Goal: Task Accomplishment & Management: Manage account settings

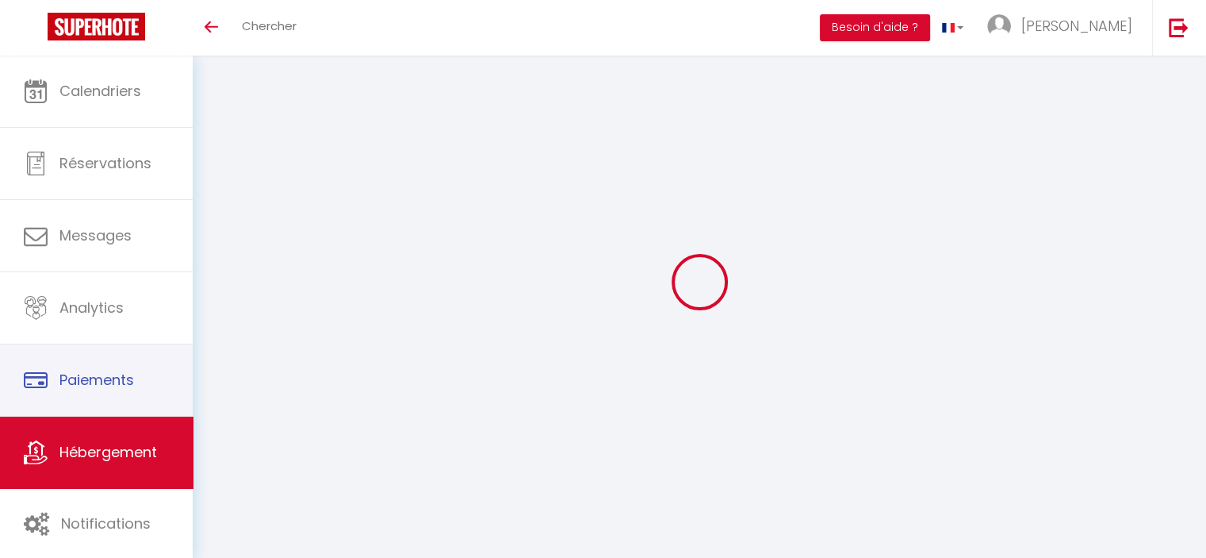
click at [136, 443] on span "Hébergement" at bounding box center [108, 452] width 98 height 20
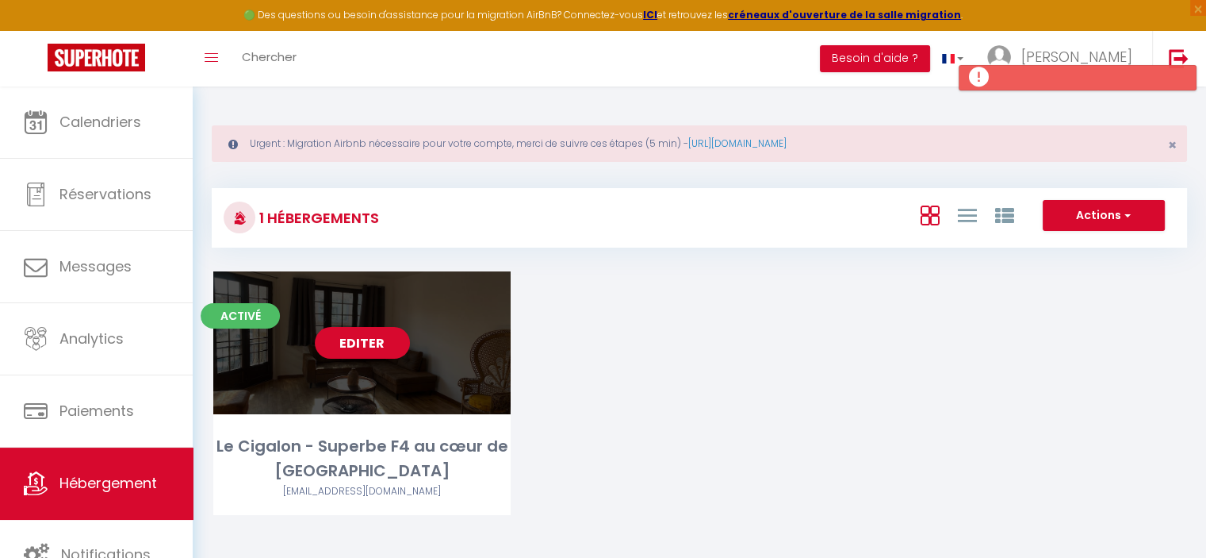
click at [395, 330] on link "Editer" at bounding box center [362, 343] width 95 height 32
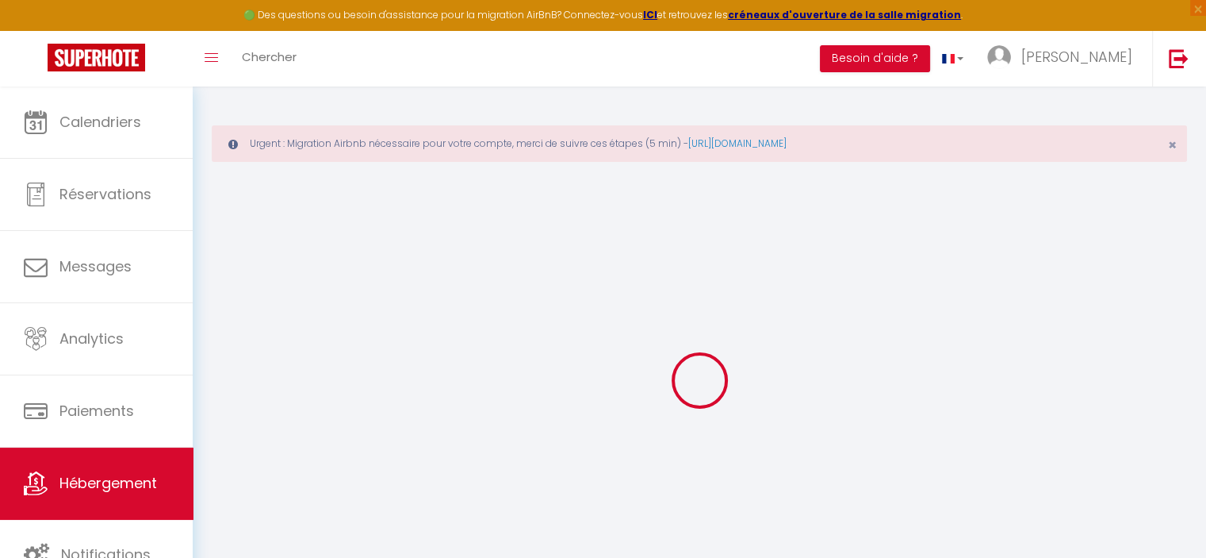
select select "2753-627264342536071739"
select select "+ 22 %"
select select "+ 65 %"
select select
checkbox input "false"
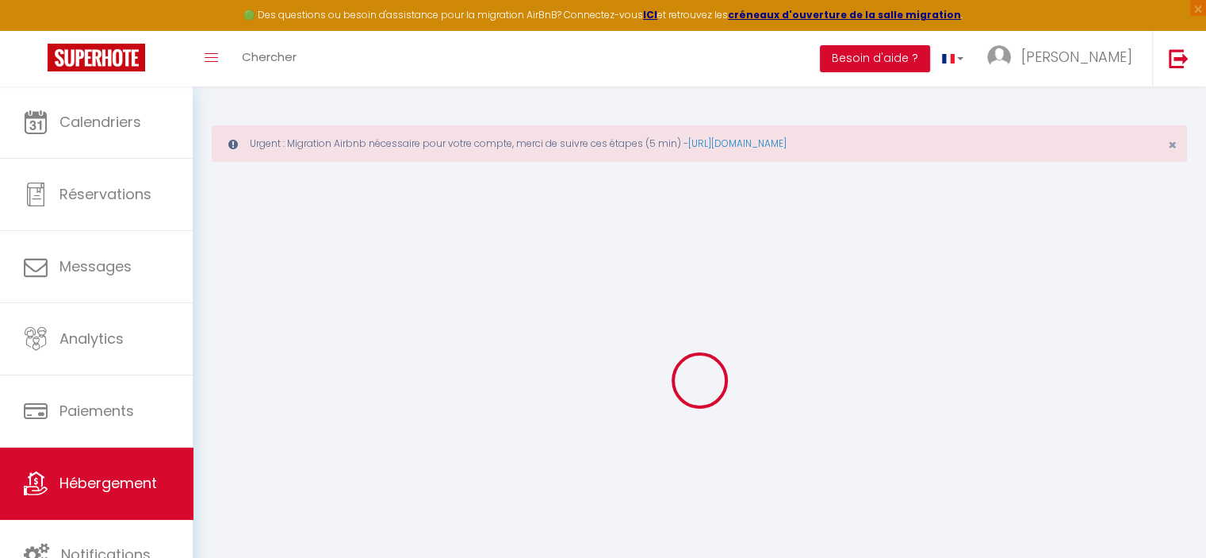
checkbox input "false"
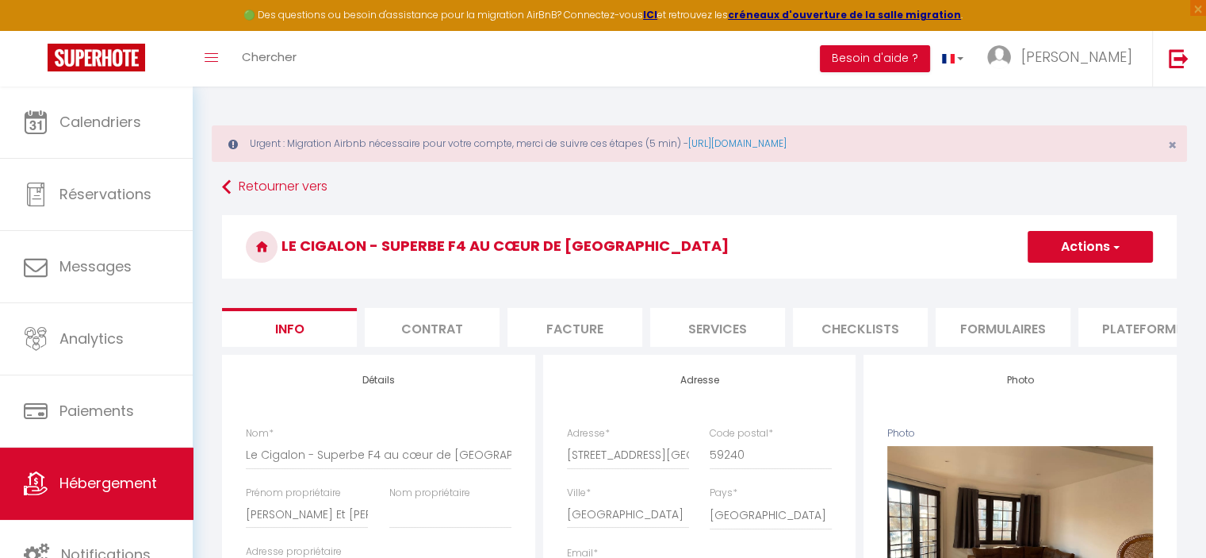
click at [1116, 329] on li "Plateformes" at bounding box center [1146, 327] width 135 height 39
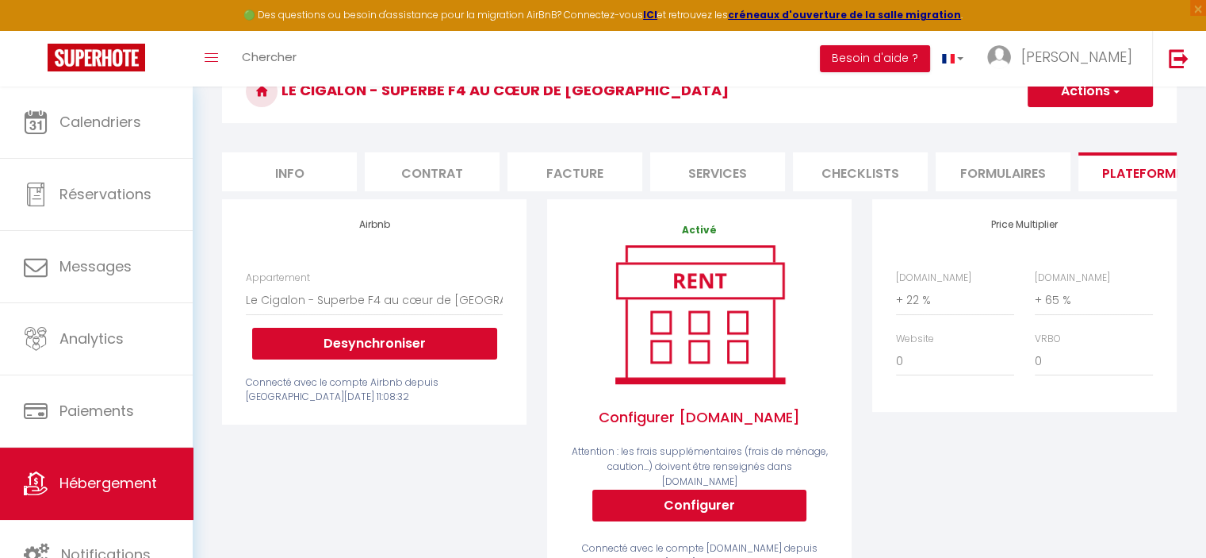
scroll to position [136, 0]
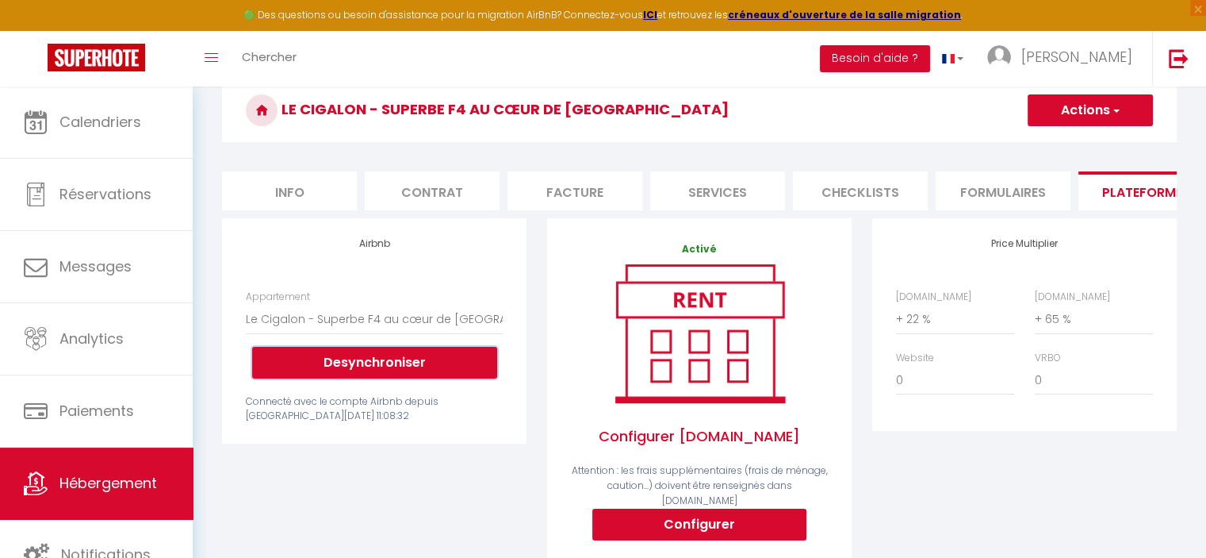
click at [335, 377] on button "Desynchroniser" at bounding box center [374, 363] width 245 height 32
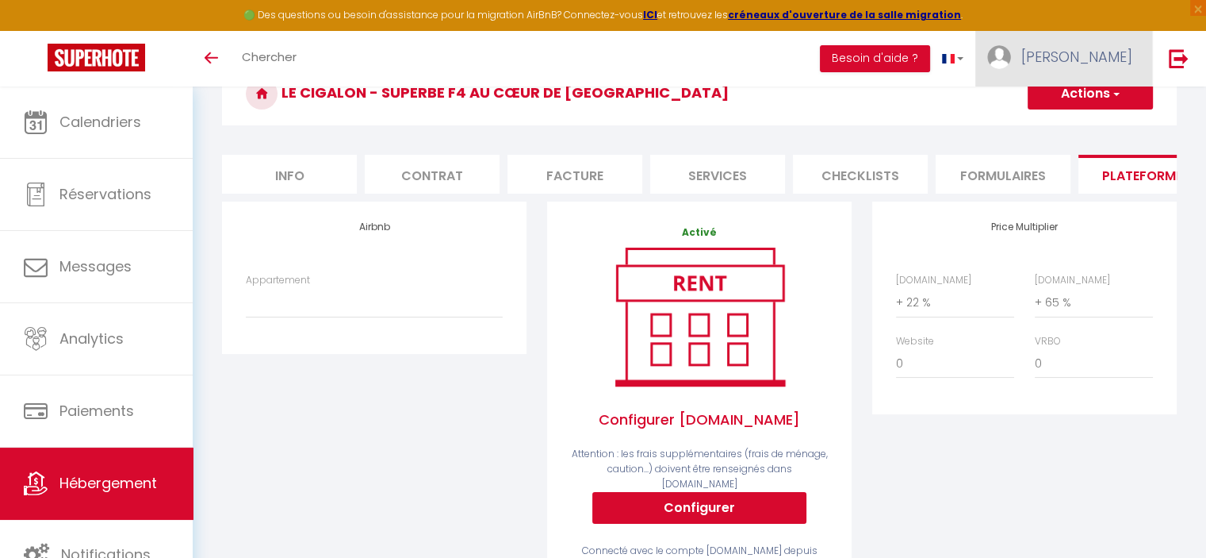
click at [1090, 66] on span "[PERSON_NAME]" at bounding box center [1077, 57] width 111 height 20
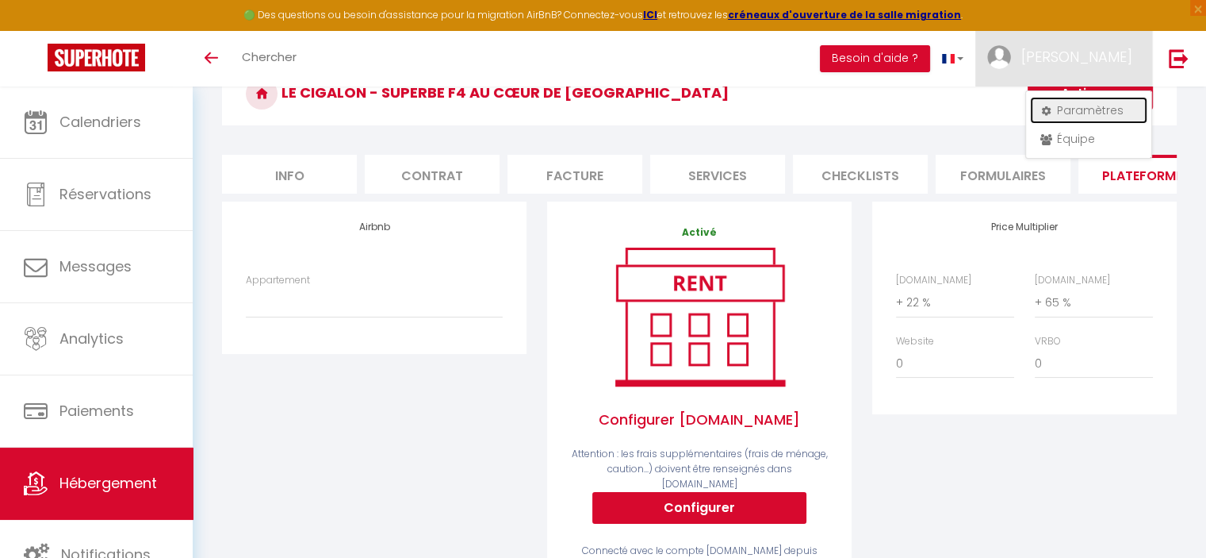
click at [1063, 107] on link "Paramètres" at bounding box center [1088, 110] width 117 height 27
select select "fr"
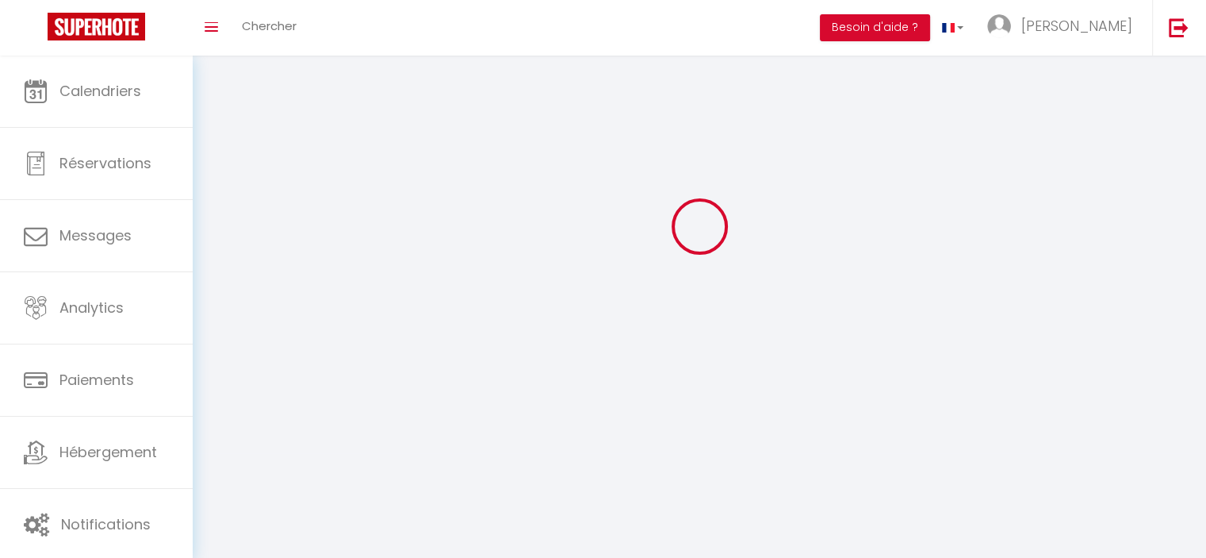
type input "[PERSON_NAME]"
type input "vanhille"
type input "0782287120"
type input "[STREET_ADDRESS][PERSON_NAME]"
type input "59240"
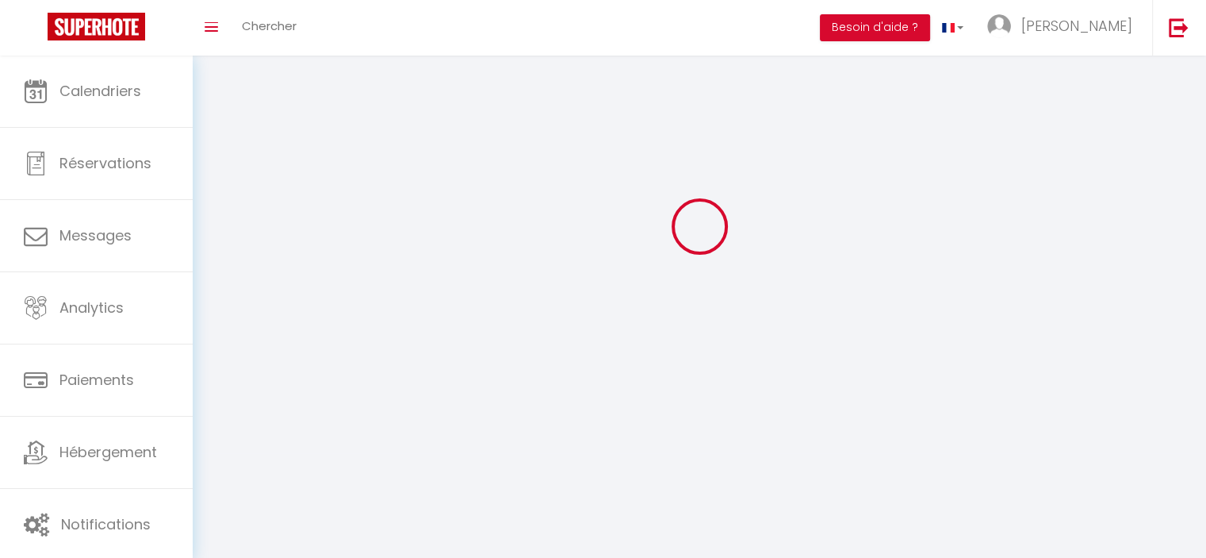
type input "[GEOGRAPHIC_DATA]"
type input "260D5ugvpcJcHAJgTHaXU07MW"
type input "ZI5kT47cUxTPKIavMFXmyNGFj"
type input "[URL][DOMAIN_NAME]"
select select "28"
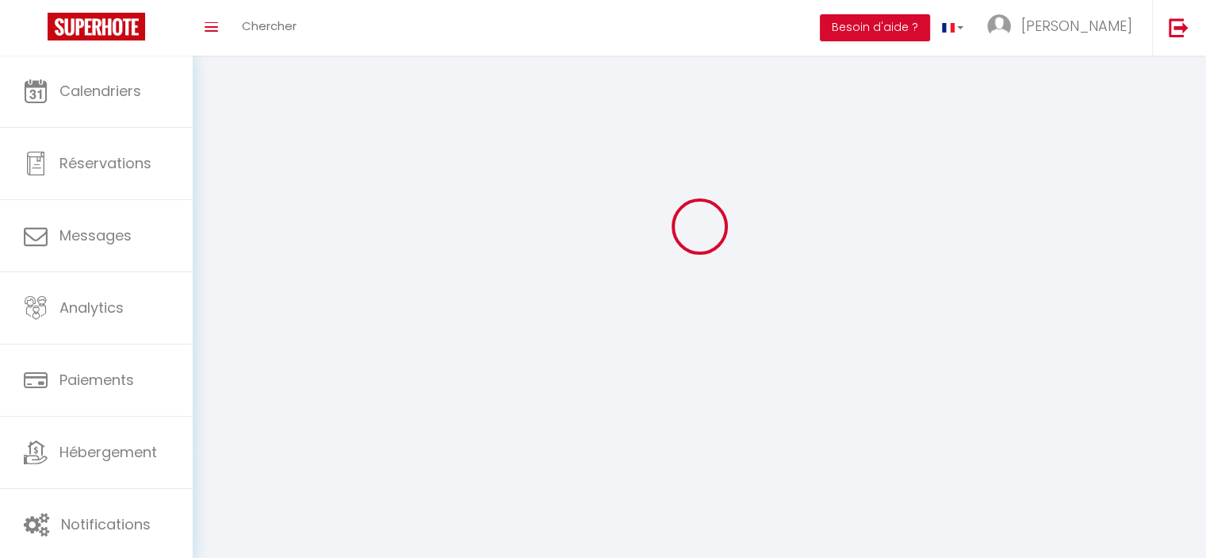
select select "fr"
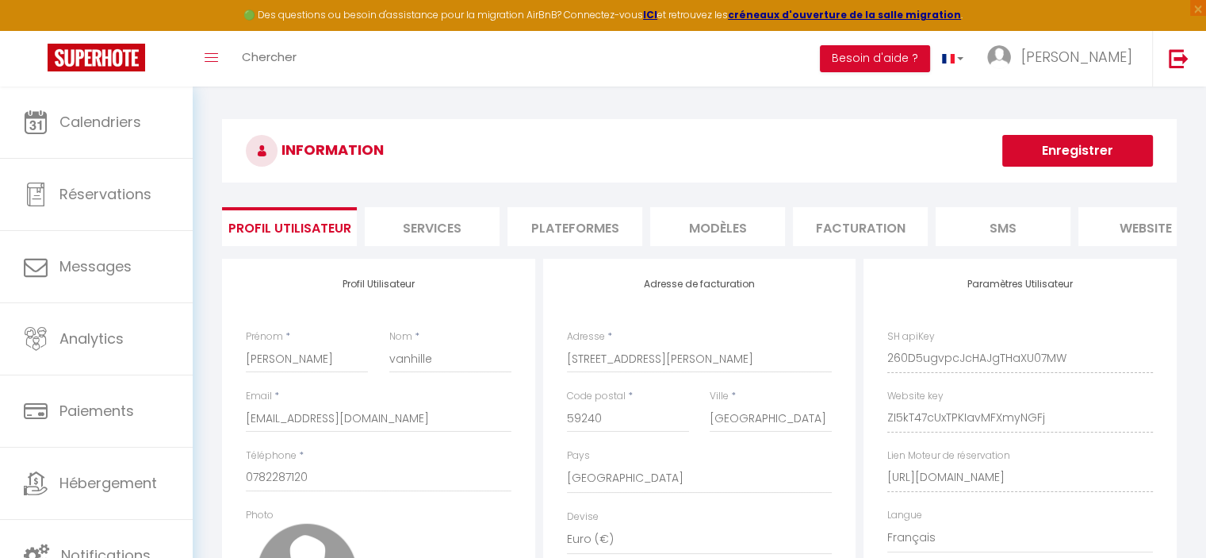
click at [570, 211] on li "Plateformes" at bounding box center [575, 226] width 135 height 39
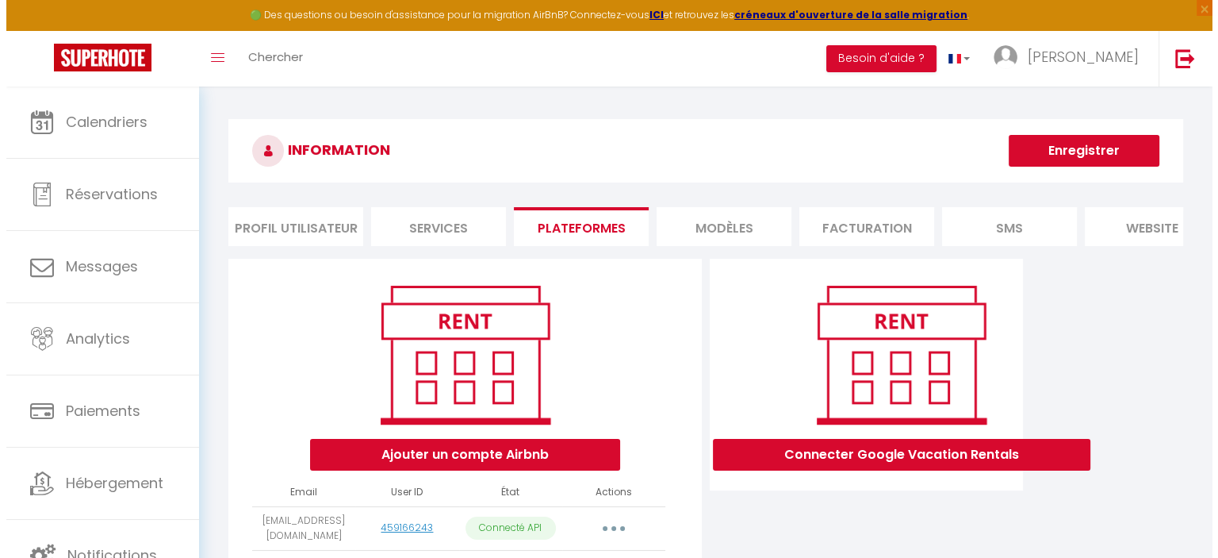
scroll to position [132, 0]
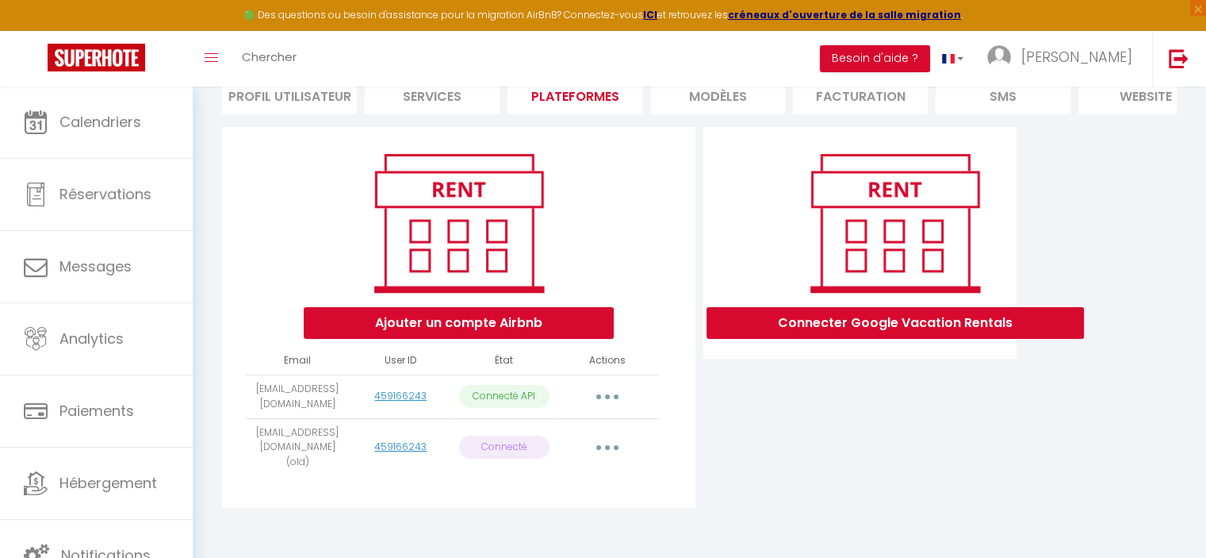
click at [618, 406] on button "button" at bounding box center [607, 396] width 44 height 25
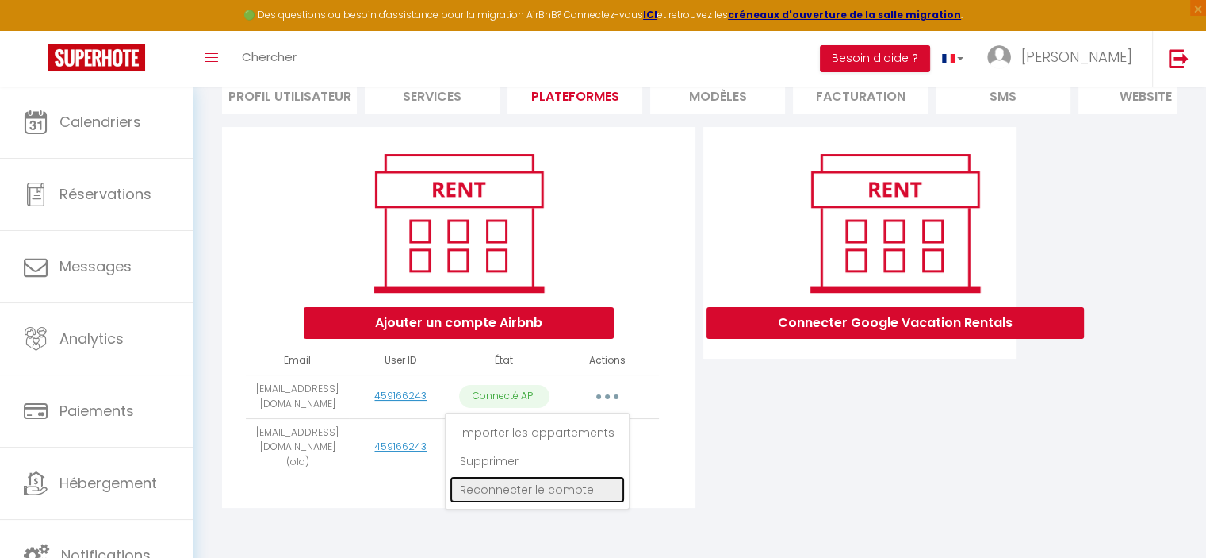
click at [508, 494] on link "Reconnecter le compte" at bounding box center [537, 489] width 175 height 27
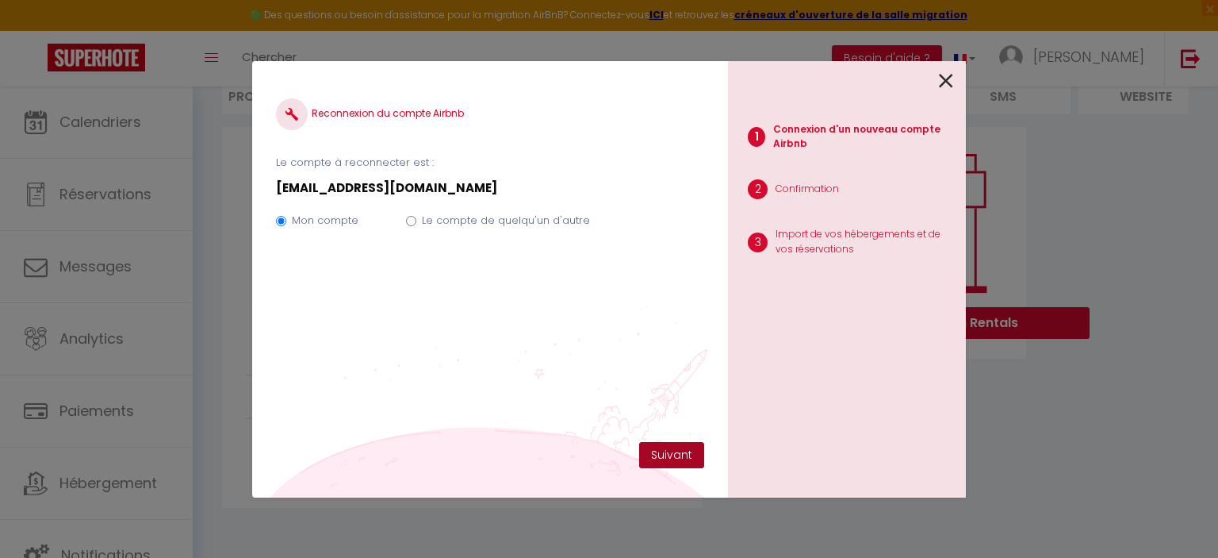
click at [665, 455] on button "Suivant" at bounding box center [671, 455] width 65 height 27
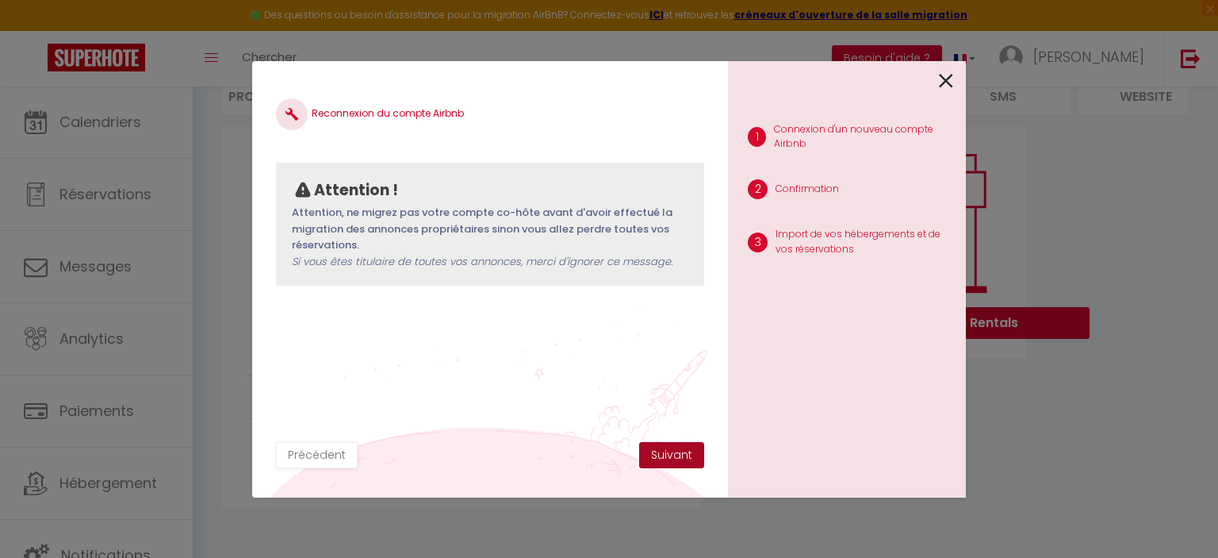
click at [665, 455] on button "Suivant" at bounding box center [671, 455] width 65 height 27
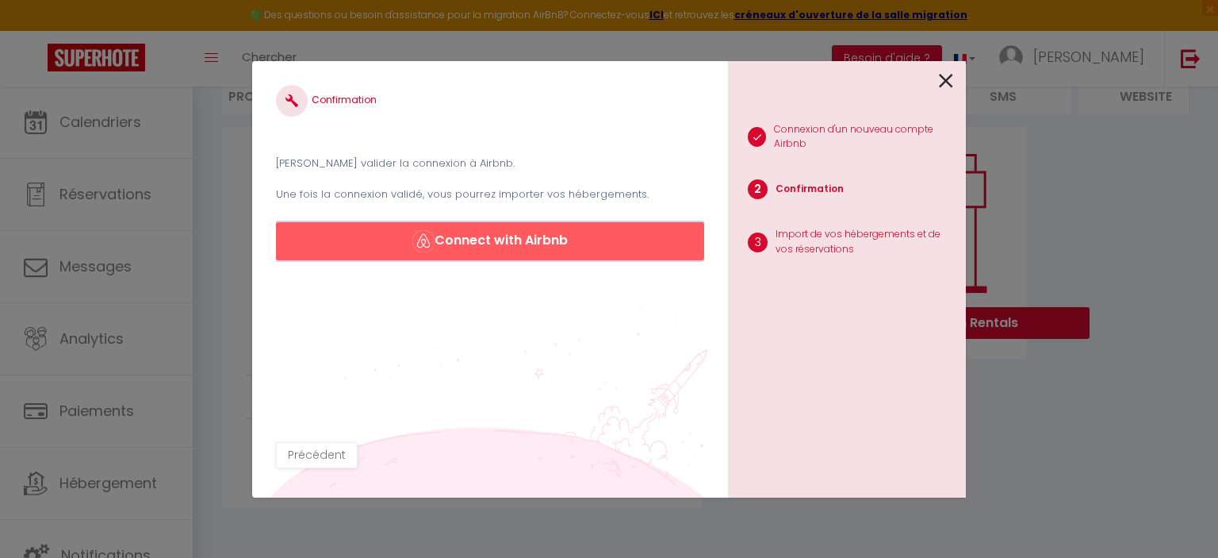
click at [543, 236] on button "Connect with Airbnb" at bounding box center [490, 241] width 428 height 38
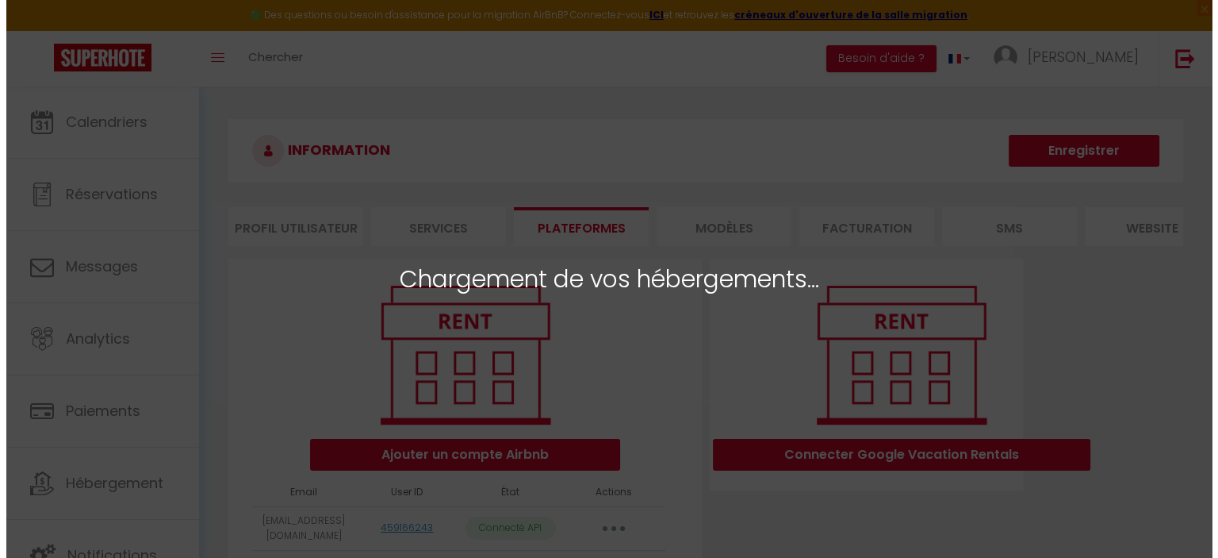
scroll to position [132, 0]
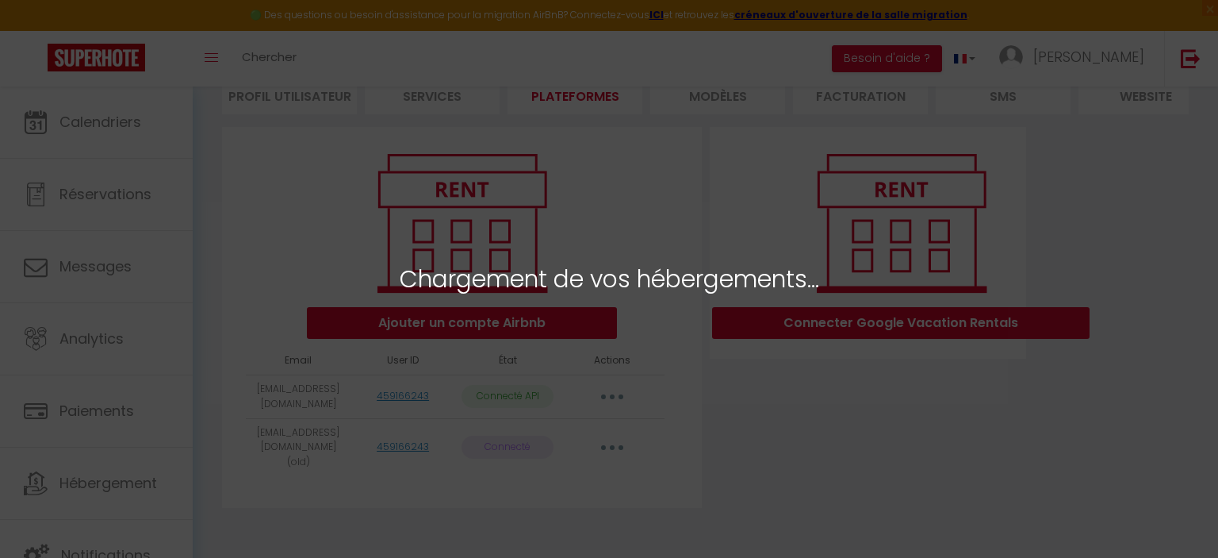
select select
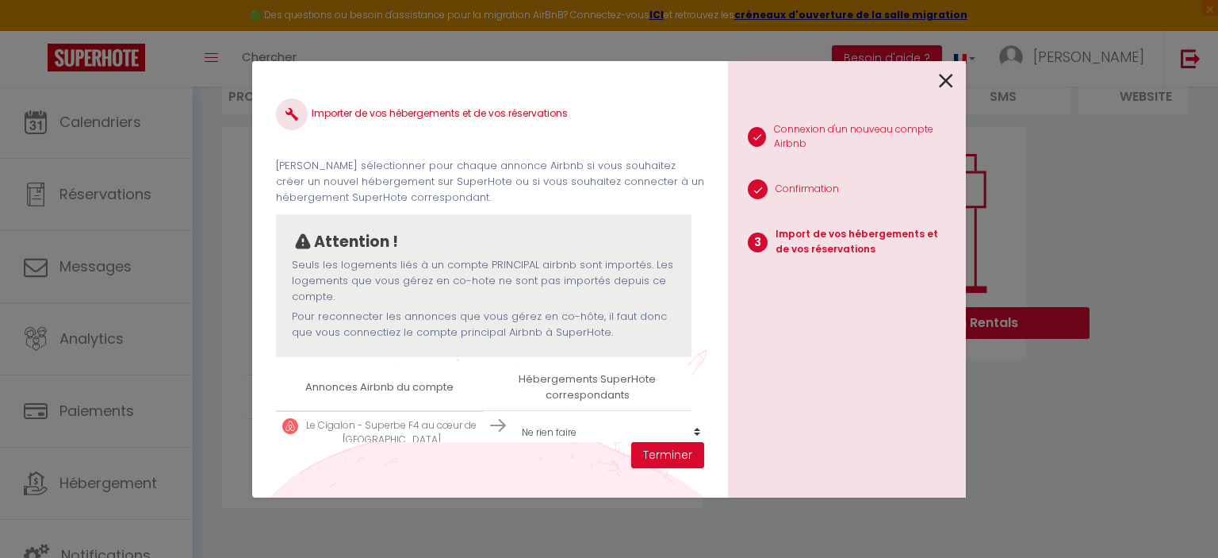
scroll to position [35, 0]
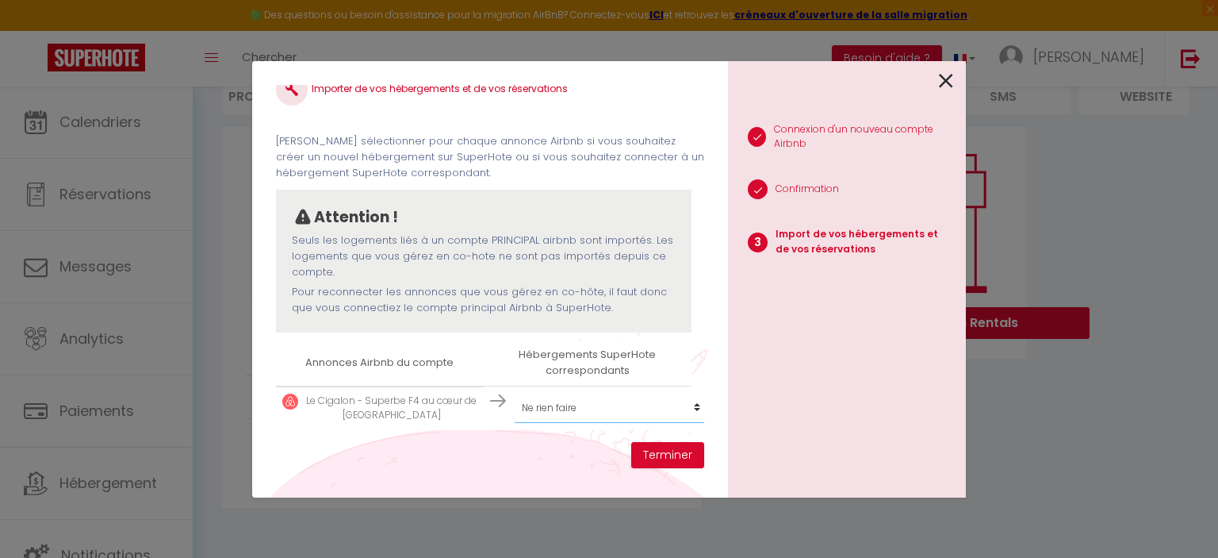
click at [547, 393] on select "Créer un nouvel hébergement Ne rien faire Le Cigalon - Superbe F4 au cœur de Ma…" at bounding box center [611, 408] width 195 height 30
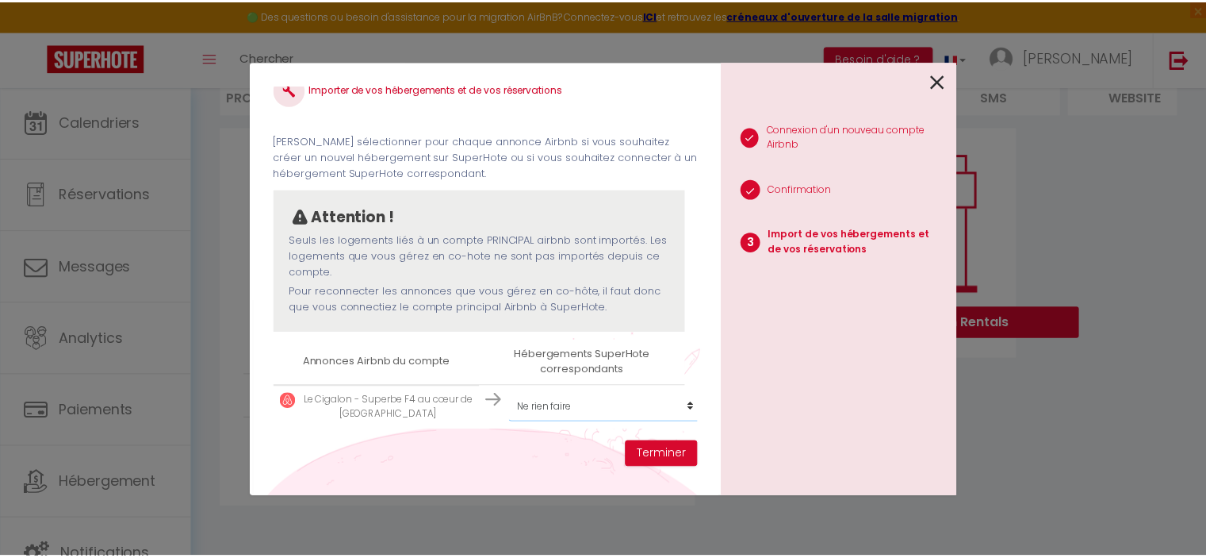
scroll to position [0, 0]
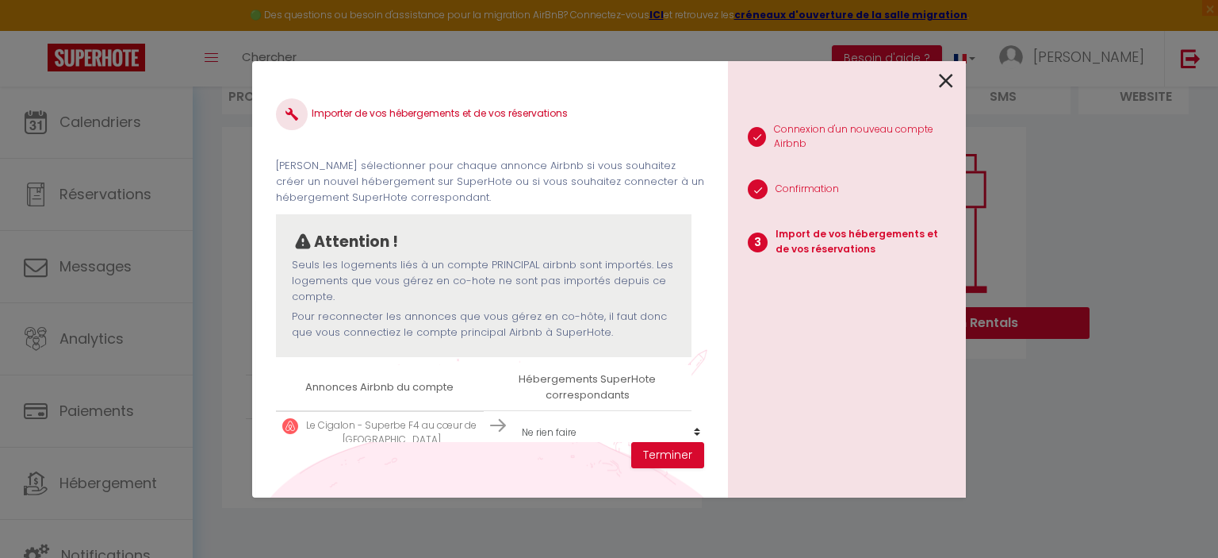
click at [949, 80] on icon at bounding box center [946, 81] width 14 height 24
